Goal: Task Accomplishment & Management: Manage account settings

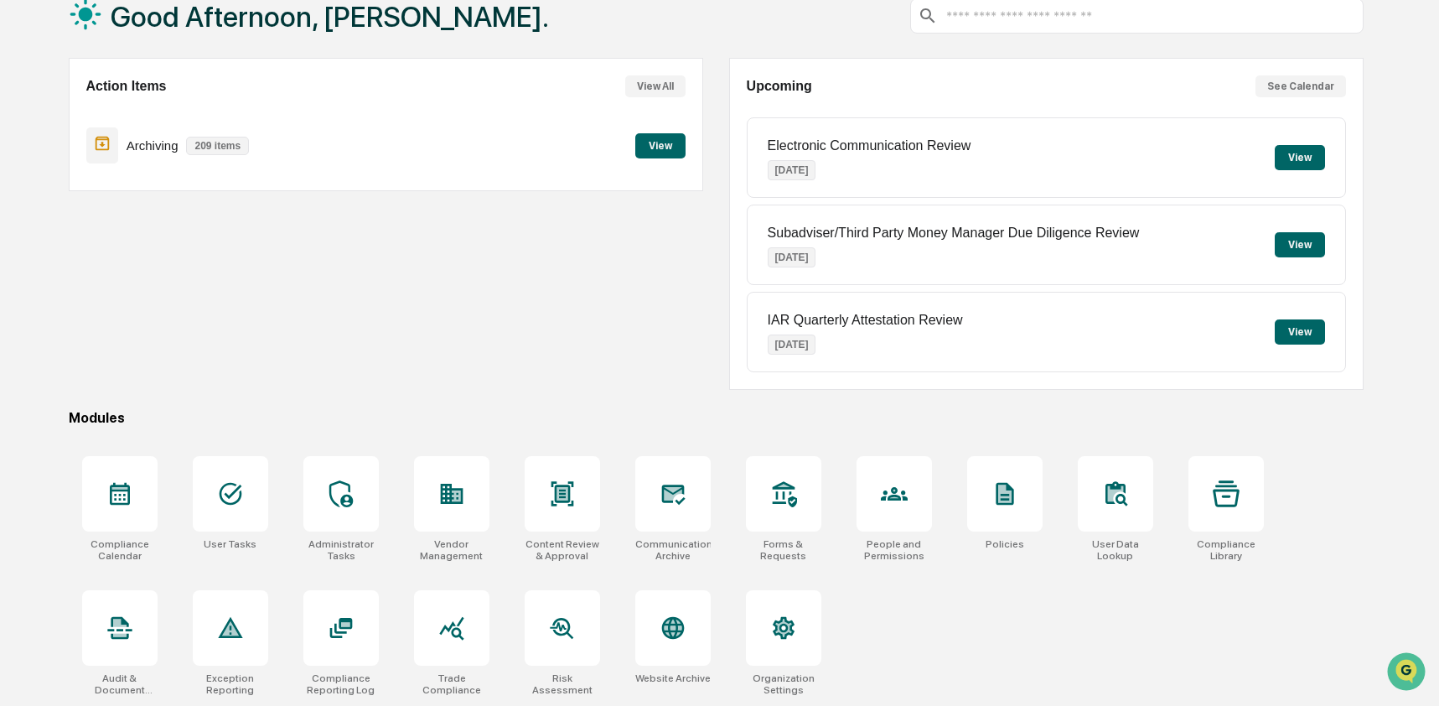
scroll to position [109, 0]
click at [669, 627] on icon at bounding box center [672, 628] width 23 height 23
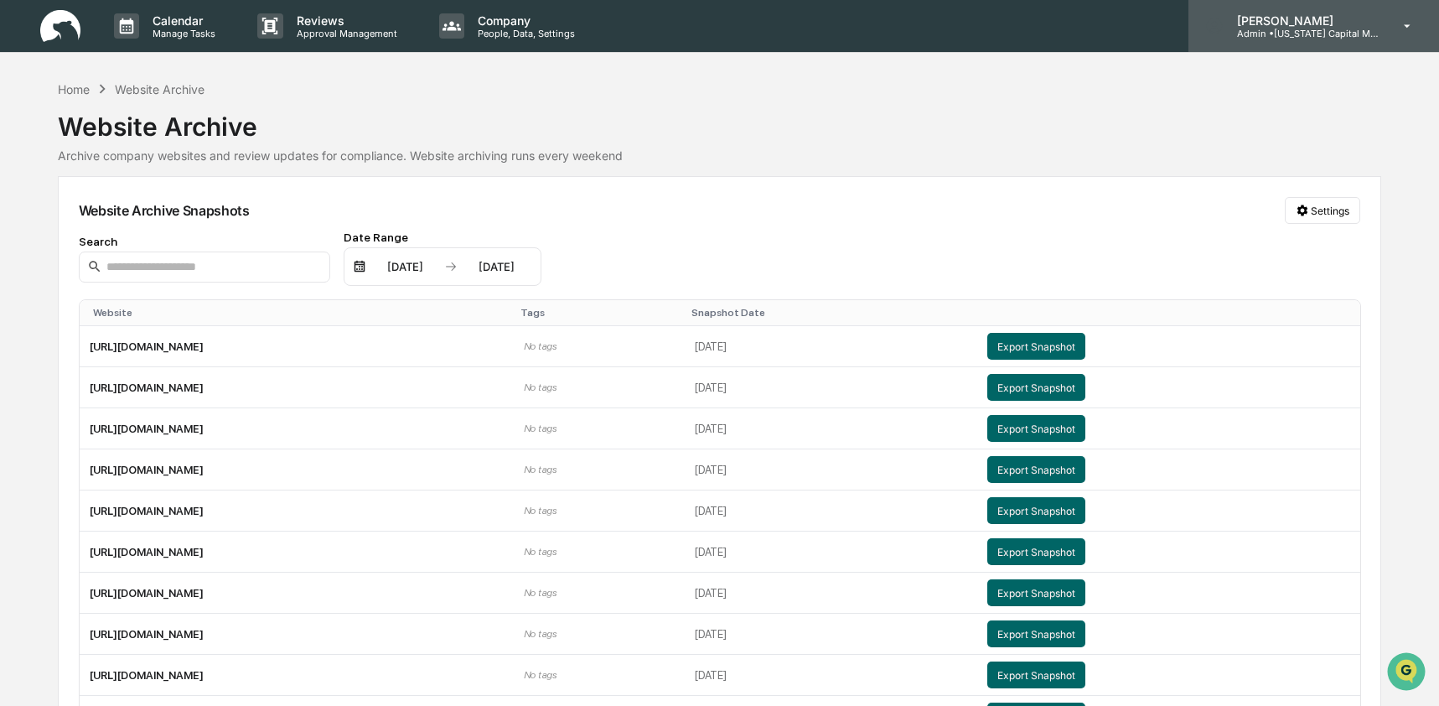
click at [1316, 33] on p "Admin • Colorado Capital Management" at bounding box center [1302, 34] width 156 height 12
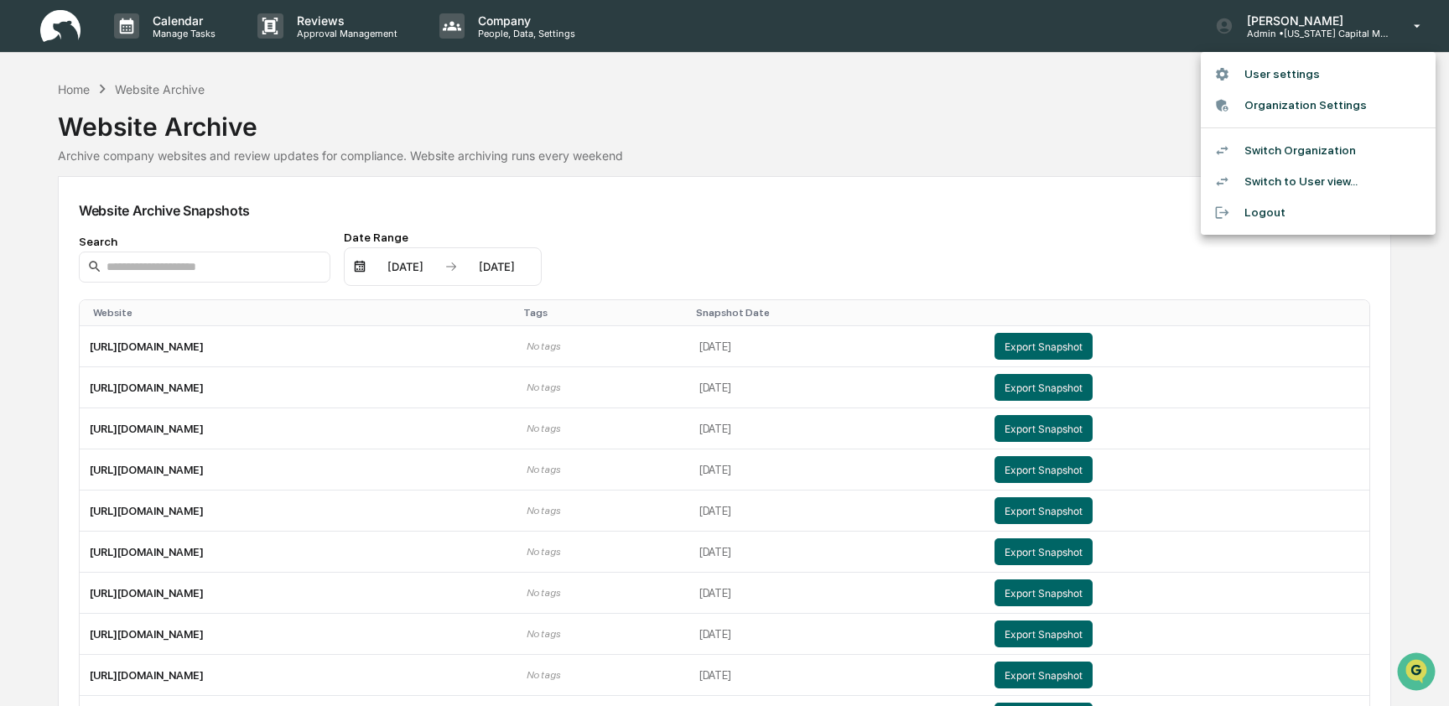
click at [1305, 158] on li "Switch Organization" at bounding box center [1318, 150] width 235 height 31
